Goal: Task Accomplishment & Management: Manage account settings

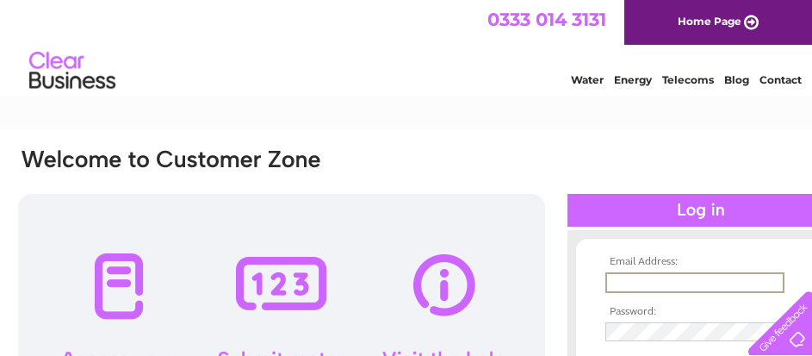
click at [646, 281] on input "text" at bounding box center [695, 282] width 179 height 21
type input "info@cvrags.com"
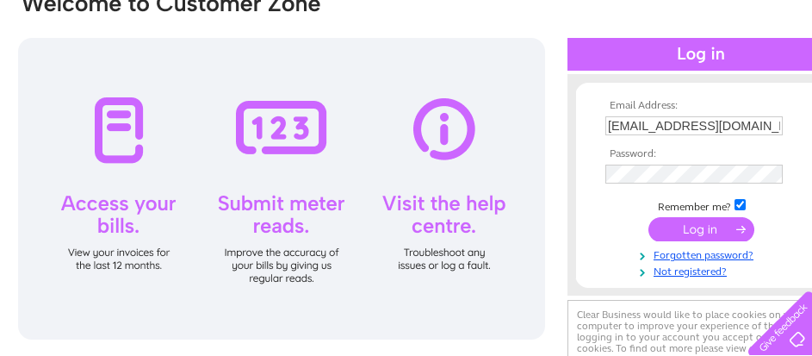
scroll to position [172, 0]
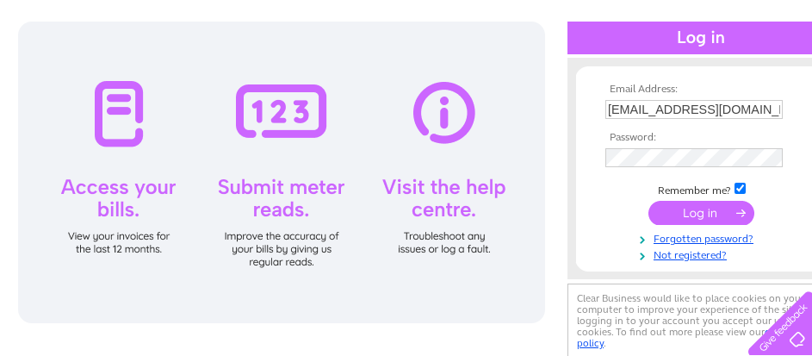
click at [694, 209] on input "submit" at bounding box center [702, 213] width 106 height 24
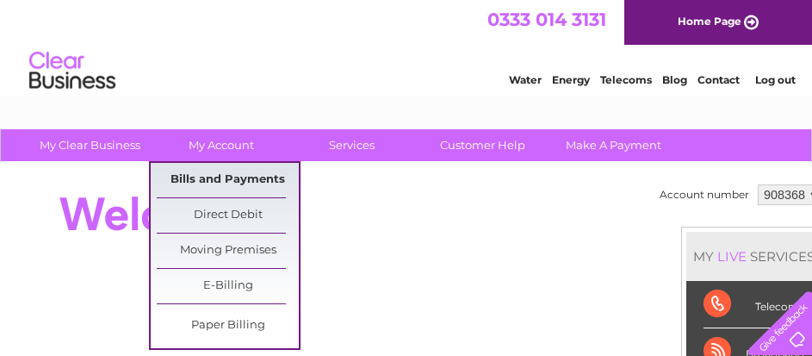
click at [227, 177] on link "Bills and Payments" at bounding box center [228, 180] width 142 height 34
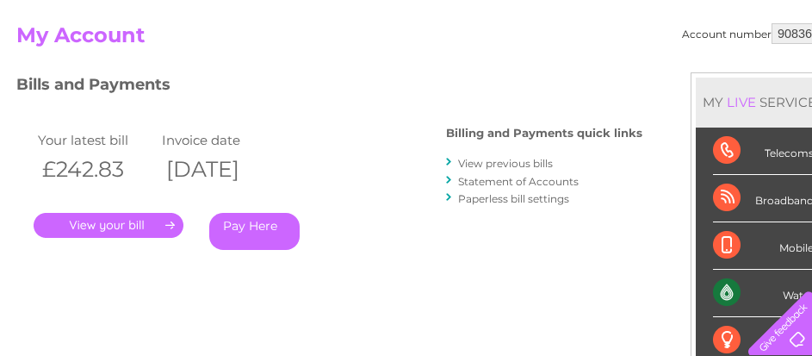
scroll to position [258, 0]
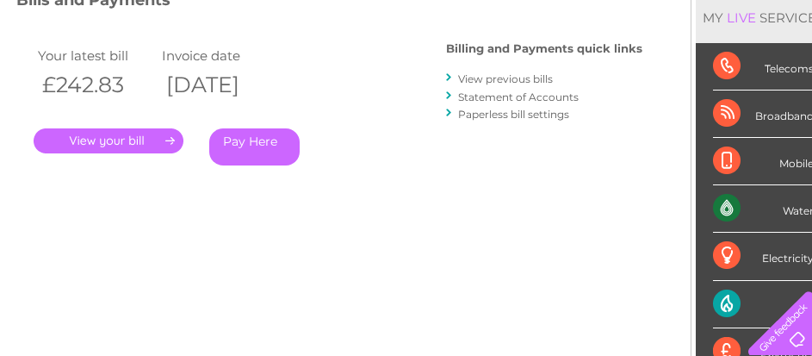
click at [106, 139] on link "." at bounding box center [109, 140] width 150 height 25
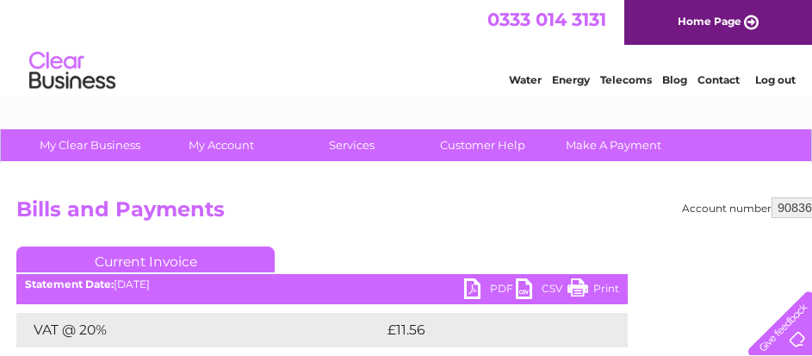
click at [496, 283] on link "PDF" at bounding box center [490, 290] width 52 height 25
click at [774, 78] on link "Log out" at bounding box center [775, 79] width 40 height 13
